Goal: Task Accomplishment & Management: Manage account settings

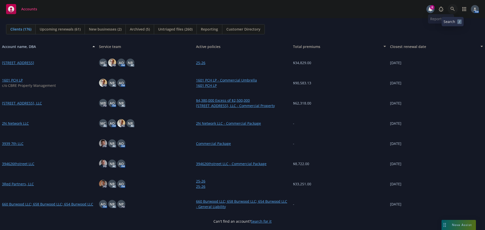
click at [450, 6] on link at bounding box center [453, 9] width 10 height 10
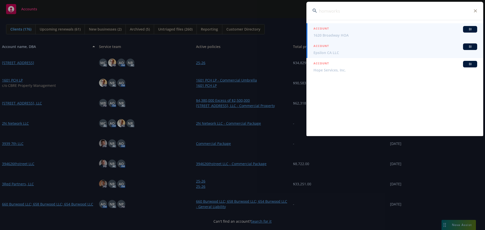
type input "homworks"
click at [337, 50] on span "Epsilon CA LLC" at bounding box center [396, 52] width 164 height 5
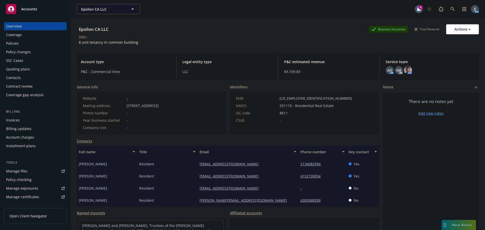
click at [27, 39] on div "Overview Coverage Policies Policy changes SSC Cases Quoting plans Contacts Cont…" at bounding box center [35, 60] width 63 height 77
click at [21, 43] on div "Policies" at bounding box center [35, 43] width 59 height 8
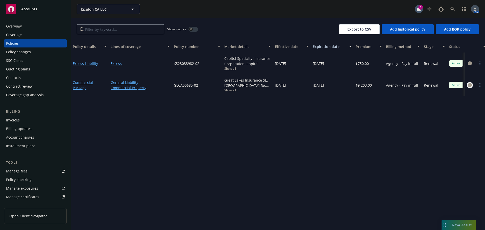
click at [470, 85] on icon "circleInformation" at bounding box center [470, 85] width 4 height 4
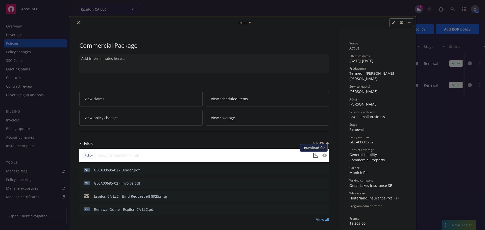
click at [314, 156] on icon "download file" at bounding box center [315, 154] width 3 height 3
click at [77, 22] on icon "close" at bounding box center [78, 22] width 3 height 3
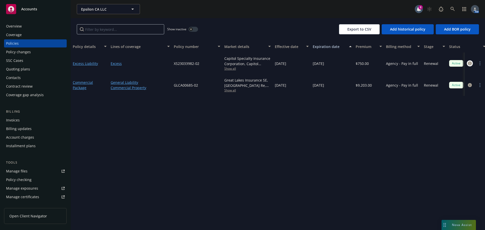
click at [469, 64] on icon "circleInformation" at bounding box center [470, 63] width 4 height 4
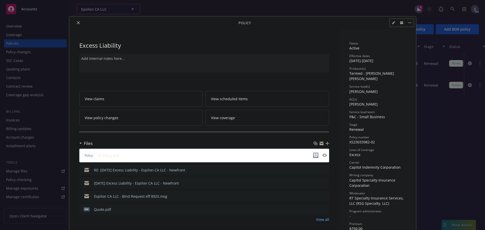
click at [315, 155] on icon "download file" at bounding box center [315, 154] width 3 height 3
click at [75, 21] on button "close" at bounding box center [78, 23] width 6 height 6
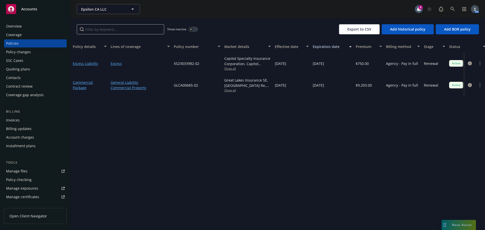
click at [29, 67] on div "Quoting plans" at bounding box center [18, 69] width 24 height 8
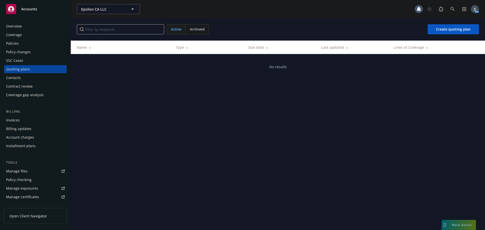
click at [24, 42] on div "Policies" at bounding box center [35, 43] width 59 height 8
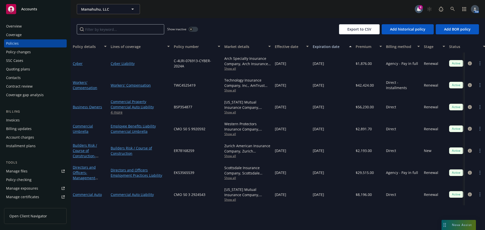
click at [32, 30] on div "Overview" at bounding box center [35, 26] width 59 height 8
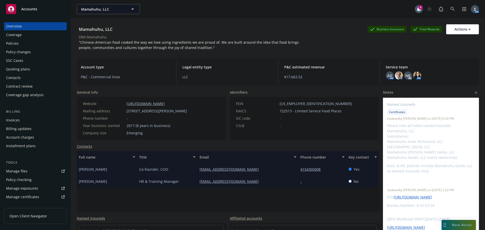
drag, startPoint x: 126, startPoint y: 110, endPoint x: 214, endPoint y: 112, distance: 87.5
click at [189, 112] on div "Mailing address 173 THROCKMORTON AVE , MILL VALLEY , CA, 94941" at bounding box center [135, 110] width 108 height 5
copy span "173 THROCKMORTON AVE , MILL VALLEY , CA, 94941"
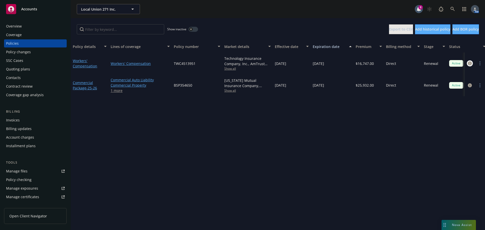
click at [469, 64] on icon "circleInformation" at bounding box center [470, 63] width 4 height 4
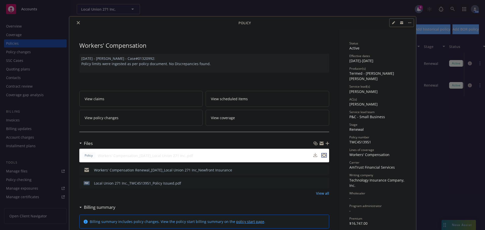
click at [324, 155] on icon "preview file" at bounding box center [324, 156] width 5 height 4
click at [324, 171] on icon "preview file" at bounding box center [324, 170] width 5 height 4
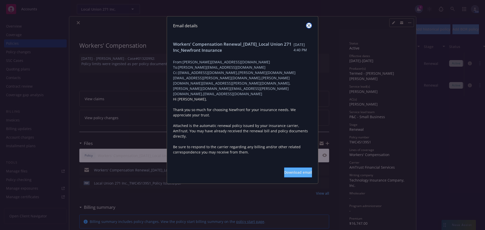
click at [309, 26] on icon "close" at bounding box center [309, 25] width 3 height 3
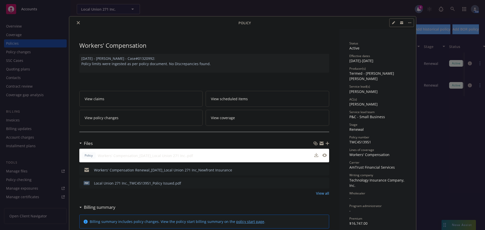
click at [323, 183] on icon "preview file" at bounding box center [324, 183] width 5 height 4
click at [75, 21] on button "close" at bounding box center [78, 23] width 6 height 6
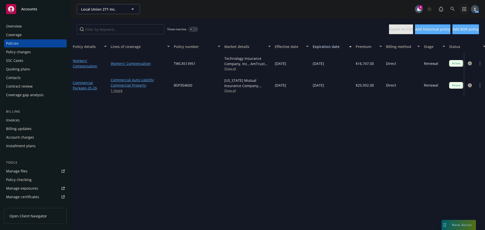
click at [463, 8] on icon "button" at bounding box center [465, 9] width 4 height 4
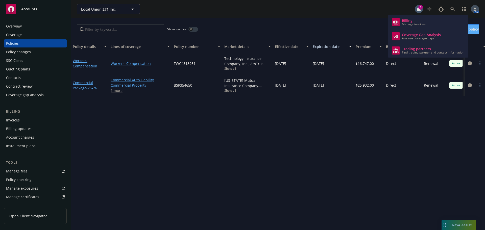
click at [27, 28] on div "Overview" at bounding box center [35, 26] width 59 height 8
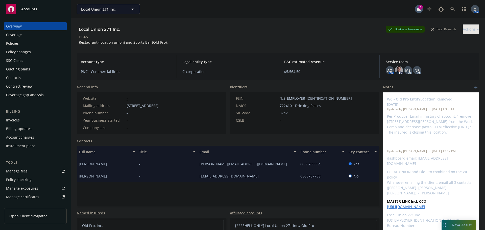
click at [26, 42] on div "Policies" at bounding box center [35, 43] width 59 height 8
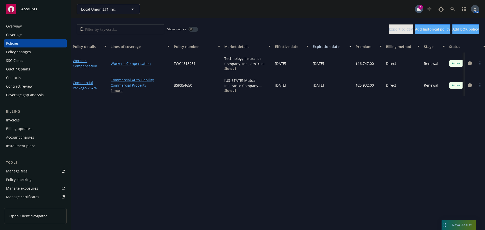
click at [232, 70] on span "Show all" at bounding box center [247, 68] width 47 height 4
click at [243, 23] on div "Show inactive Export to CSV Add historical policy Add BOR policy" at bounding box center [278, 29] width 415 height 22
click at [35, 26] on div "Overview" at bounding box center [35, 26] width 59 height 8
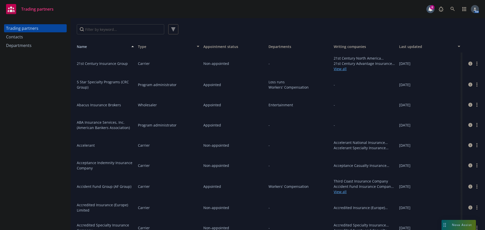
click at [36, 36] on div "Contacts" at bounding box center [35, 37] width 59 height 8
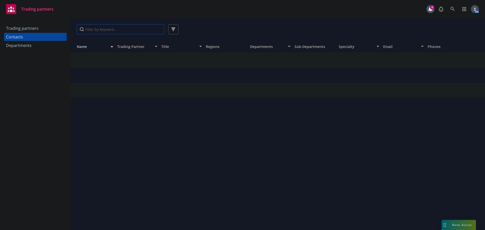
click at [103, 27] on input "Filter by keyword..." at bounding box center [120, 29] width 87 height 10
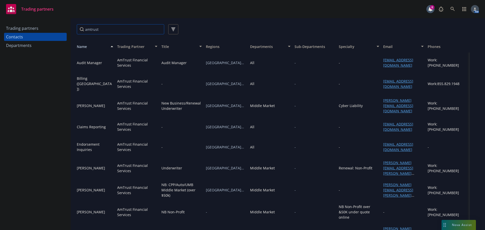
type input "amtrust"
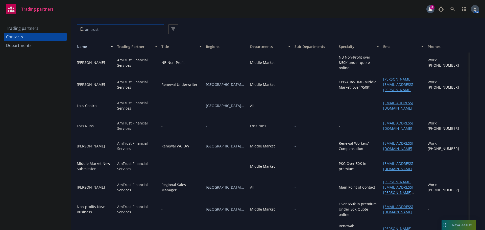
scroll to position [152, 0]
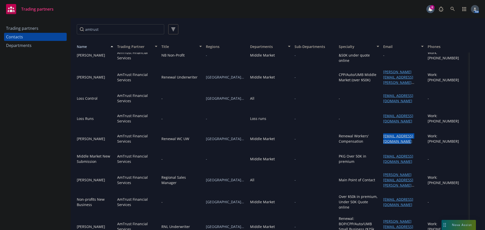
drag, startPoint x: 392, startPoint y: 141, endPoint x: 380, endPoint y: 136, distance: 12.6
click at [383, 136] on div "marifi.lim@amtrustgroup.com" at bounding box center [403, 138] width 40 height 11
copy link "marifi.lim@amtrustgroup.com"
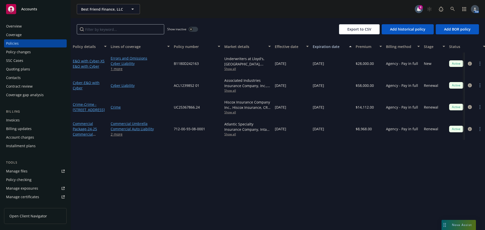
click at [233, 134] on span "Show all" at bounding box center [247, 134] width 47 height 4
click at [244, 18] on div "Best Friend Finance, LLC Best Friend Finance, LLC 8 AM" at bounding box center [278, 9] width 415 height 18
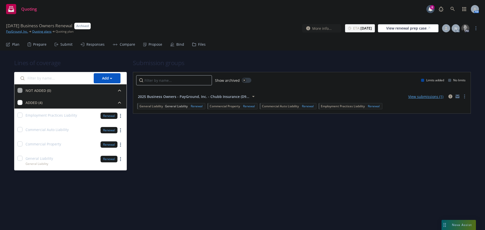
click at [146, 45] on div "Propose" at bounding box center [152, 44] width 19 height 12
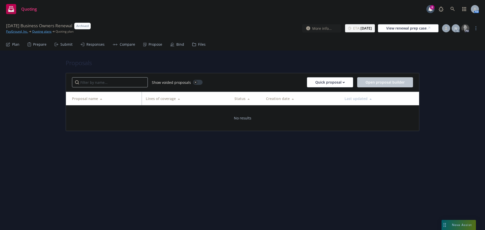
click at [172, 44] on icon at bounding box center [172, 44] width 4 height 4
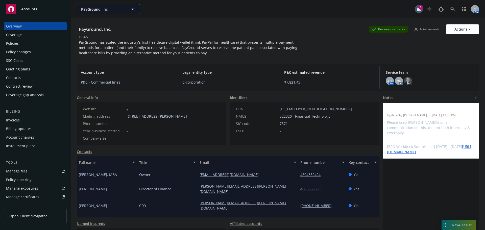
click at [24, 41] on div "Policies" at bounding box center [35, 43] width 59 height 8
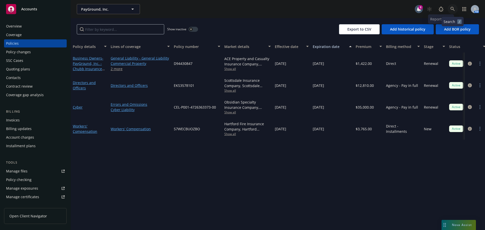
click at [452, 8] on icon at bounding box center [453, 9] width 5 height 5
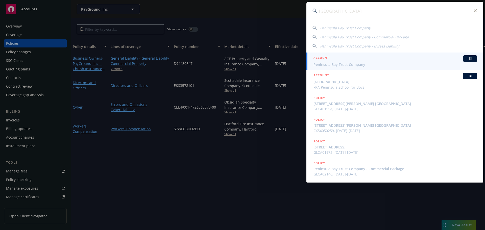
type input "[GEOGRAPHIC_DATA]"
click at [332, 60] on div "ACCOUNT BI" at bounding box center [396, 58] width 164 height 7
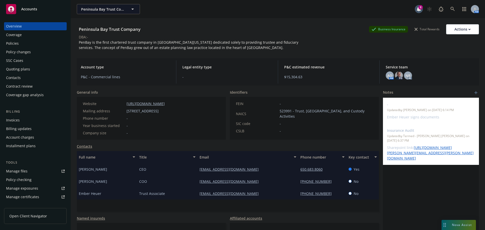
click at [38, 44] on div "Policies" at bounding box center [35, 43] width 59 height 8
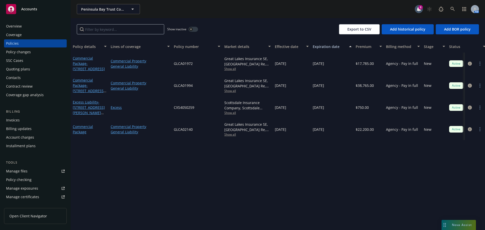
click at [27, 121] on div "Invoices" at bounding box center [35, 120] width 59 height 8
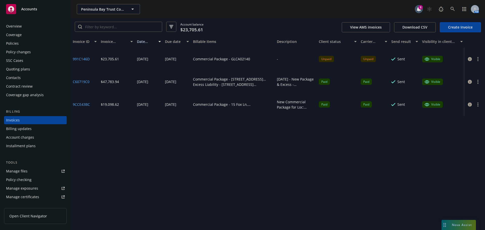
click at [23, 43] on div "Policies" at bounding box center [35, 43] width 59 height 8
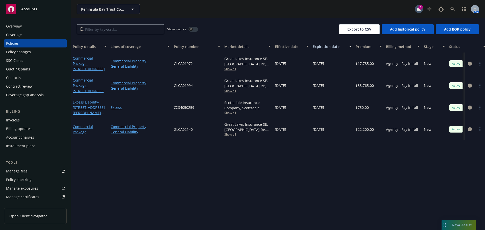
click at [19, 120] on div "Invoices" at bounding box center [13, 120] width 14 height 8
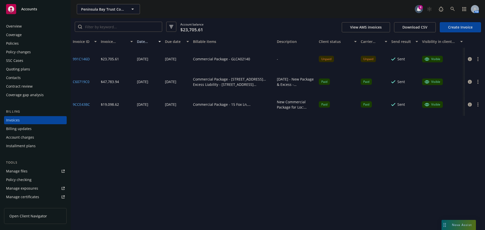
click at [14, 44] on div "Policies" at bounding box center [12, 43] width 13 height 8
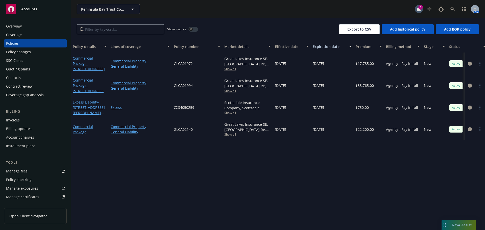
click at [13, 122] on div "Invoices" at bounding box center [13, 120] width 14 height 8
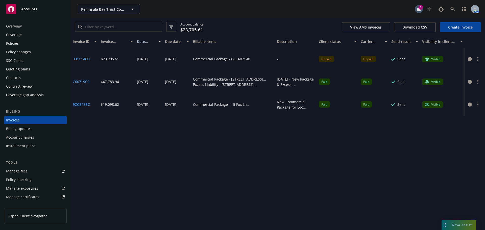
click at [18, 41] on div "Policies" at bounding box center [35, 43] width 59 height 8
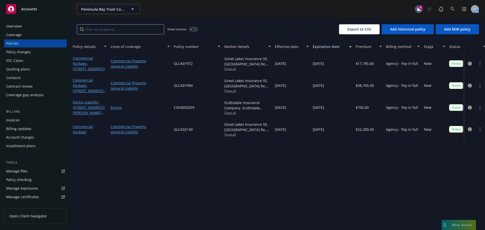
click at [18, 122] on div "Invoices" at bounding box center [13, 120] width 14 height 8
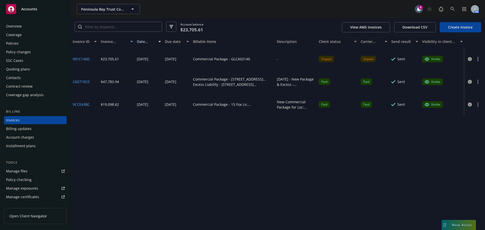
click at [479, 60] on button "button" at bounding box center [478, 59] width 6 height 6
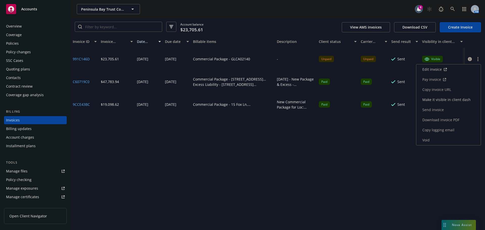
click at [440, 89] on link "Copy invoice URL" at bounding box center [449, 90] width 64 height 10
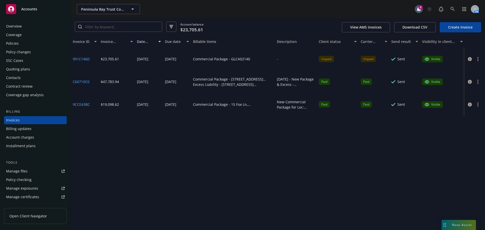
click at [477, 59] on button "button" at bounding box center [478, 59] width 6 height 6
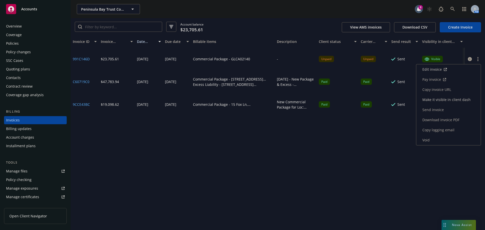
drag, startPoint x: 449, startPoint y: 87, endPoint x: 439, endPoint y: 85, distance: 10.8
click at [449, 87] on link "Copy invoice URL" at bounding box center [449, 90] width 64 height 10
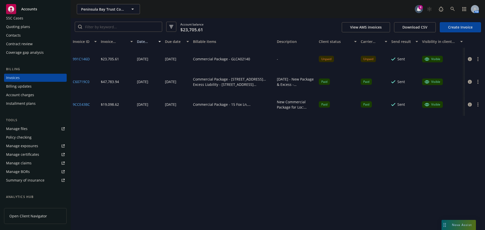
scroll to position [108, 0]
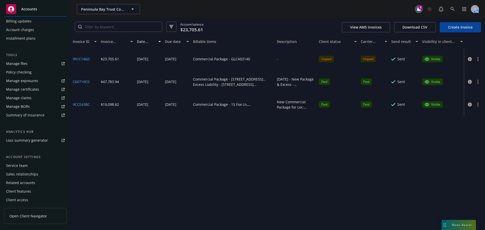
click at [20, 166] on div "Service team" at bounding box center [17, 166] width 22 height 8
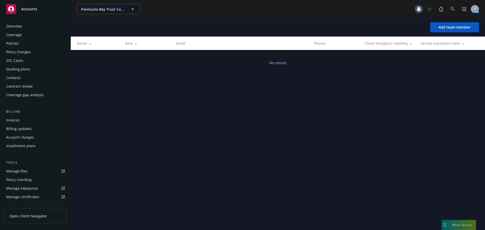
scroll to position [108, 0]
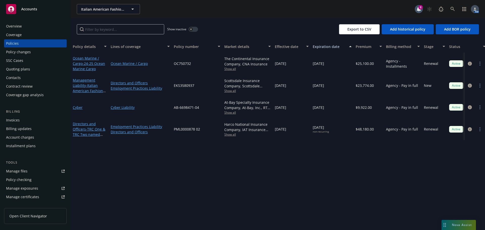
click at [12, 118] on div "Invoices" at bounding box center [13, 120] width 14 height 8
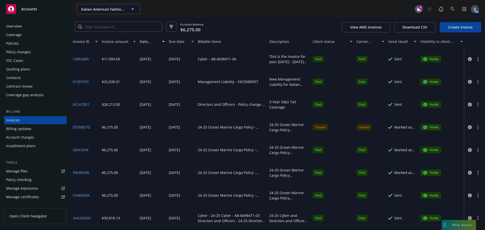
drag, startPoint x: 271, startPoint y: 45, endPoint x: 258, endPoint y: 44, distance: 13.7
click at [258, 44] on button "Billable items" at bounding box center [232, 42] width 72 height 12
click at [475, 128] on button "button" at bounding box center [478, 127] width 6 height 6
click at [23, 28] on div "Overview" at bounding box center [35, 26] width 59 height 8
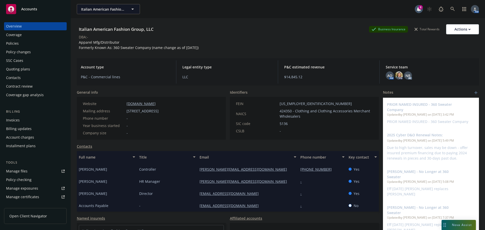
scroll to position [12, 0]
click at [15, 120] on div "Invoices" at bounding box center [13, 120] width 14 height 8
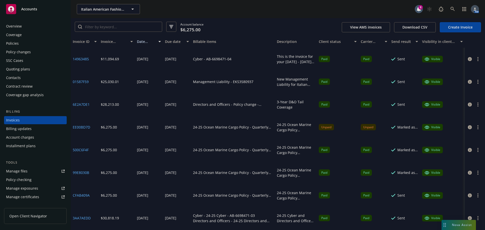
click at [475, 129] on button "button" at bounding box center [478, 127] width 6 height 6
click at [269, 13] on div "Italian American Fashion Group, LLC Italian American Fashion Group, LLC" at bounding box center [246, 9] width 338 height 10
click at [475, 127] on button "button" at bounding box center [478, 127] width 6 height 6
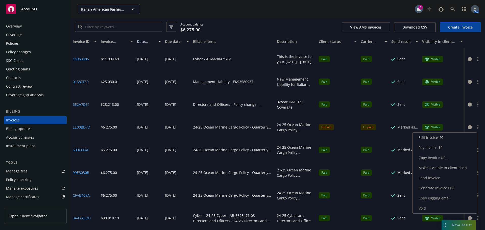
click at [444, 156] on link "Copy invoice URL" at bounding box center [445, 158] width 64 height 10
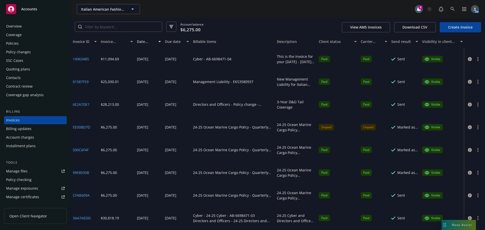
click at [475, 126] on button "button" at bounding box center [478, 127] width 6 height 6
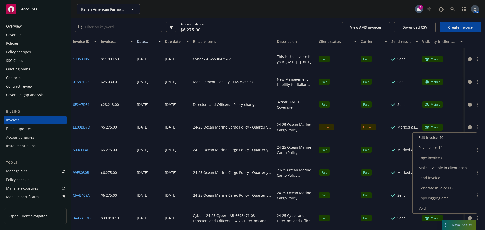
click at [443, 198] on link "Copy logging email" at bounding box center [445, 198] width 64 height 10
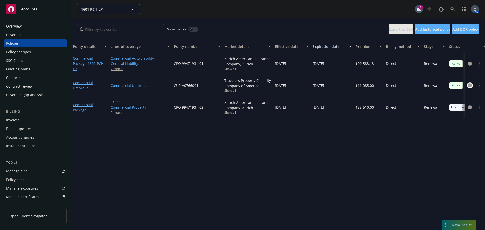
click at [471, 85] on icon "circleInformation" at bounding box center [470, 85] width 4 height 4
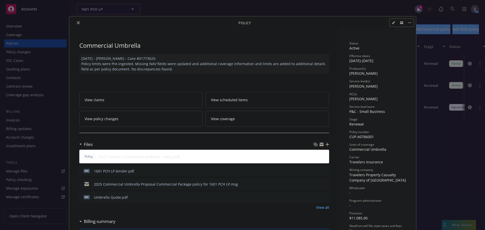
click at [77, 23] on icon "close" at bounding box center [78, 22] width 3 height 3
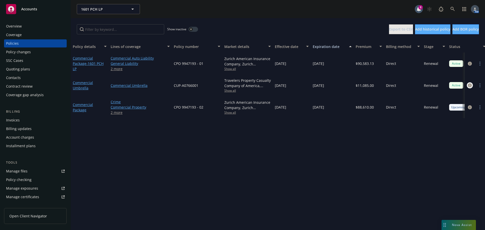
click at [469, 85] on icon "circleInformation" at bounding box center [470, 85] width 4 height 4
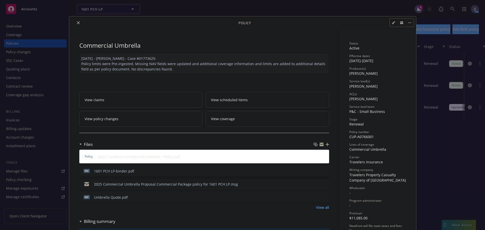
scroll to position [15, 0]
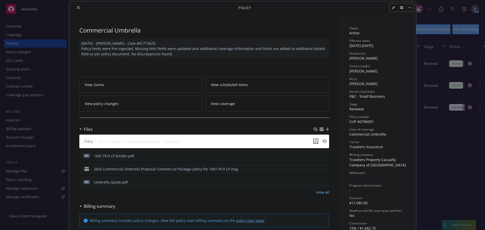
click at [314, 142] on icon "download file" at bounding box center [316, 141] width 4 height 4
click at [77, 9] on icon "close" at bounding box center [78, 7] width 3 height 3
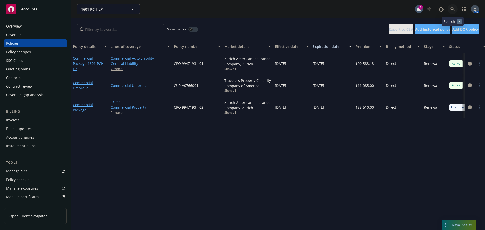
click at [451, 9] on icon at bounding box center [453, 9] width 5 height 5
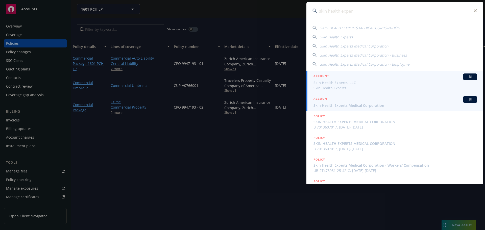
type input "skin health exper"
click at [342, 106] on span "Skin Health Experts Medical Corporation" at bounding box center [396, 105] width 164 height 5
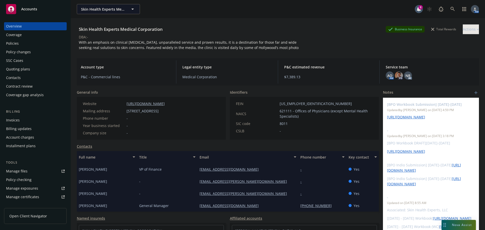
click at [19, 44] on div "Policies" at bounding box center [35, 43] width 59 height 8
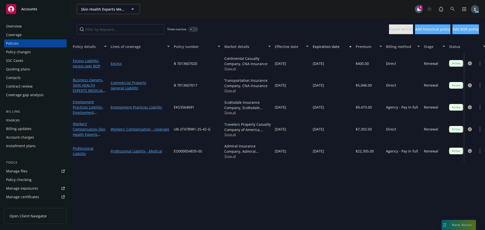
click at [196, 27] on button "button" at bounding box center [194, 29] width 10 height 5
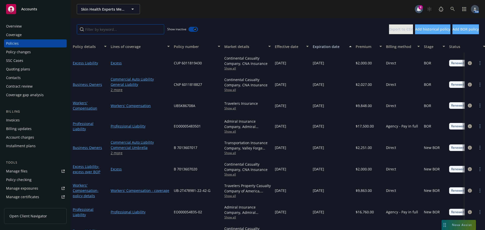
click at [132, 33] on input "Filter by keyword..." at bounding box center [120, 29] width 87 height 10
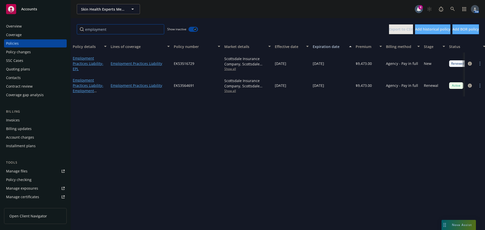
type input "employment"
click at [196, 30] on icon "button" at bounding box center [195, 30] width 2 height 2
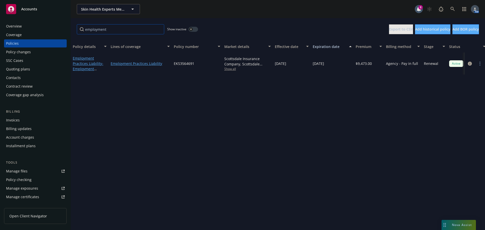
drag, startPoint x: 100, startPoint y: 28, endPoint x: 76, endPoint y: 28, distance: 24.5
click at [76, 28] on div "employment Show inactive Export to CSV Add historical policy Add BOR policy" at bounding box center [278, 29] width 415 height 22
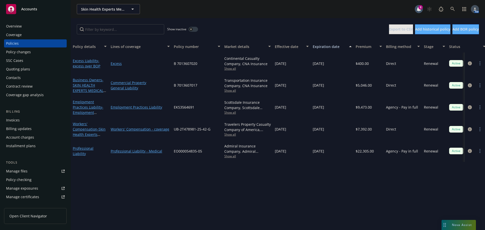
click at [201, 17] on div "Skin Health Experts Medical Corporation Skin Health Experts Medical Corporation…" at bounding box center [278, 9] width 415 height 18
click at [24, 28] on div "Overview" at bounding box center [35, 26] width 59 height 8
